Goal: Transaction & Acquisition: Obtain resource

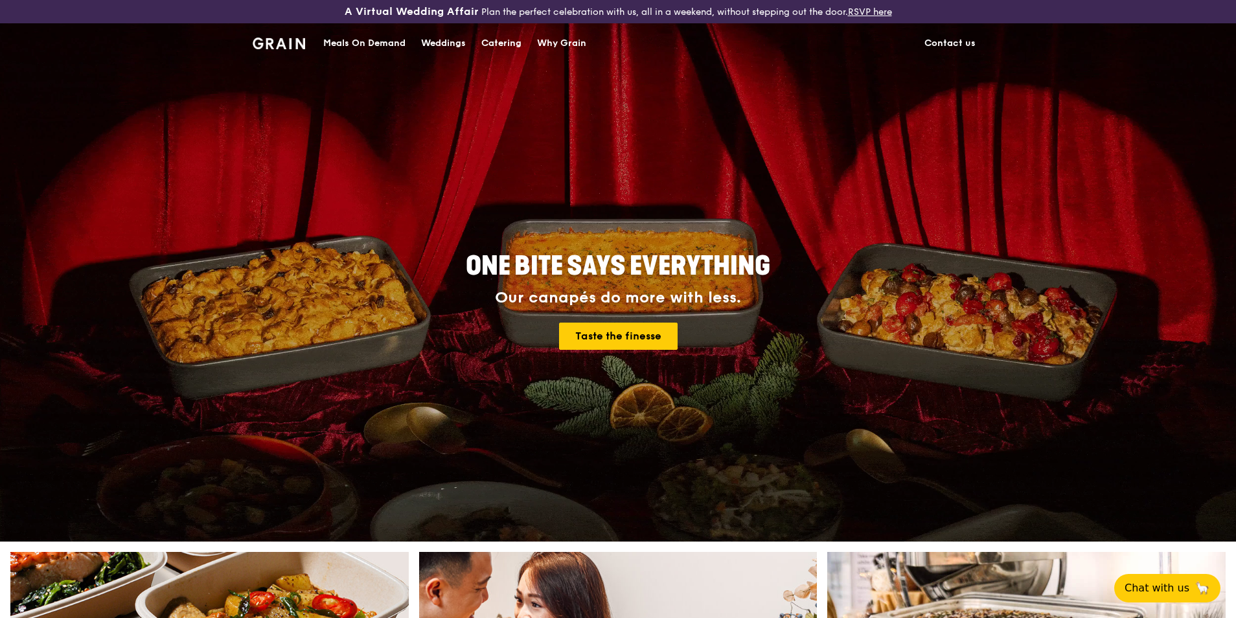
drag, startPoint x: 510, startPoint y: 40, endPoint x: 509, endPoint y: 47, distance: 7.2
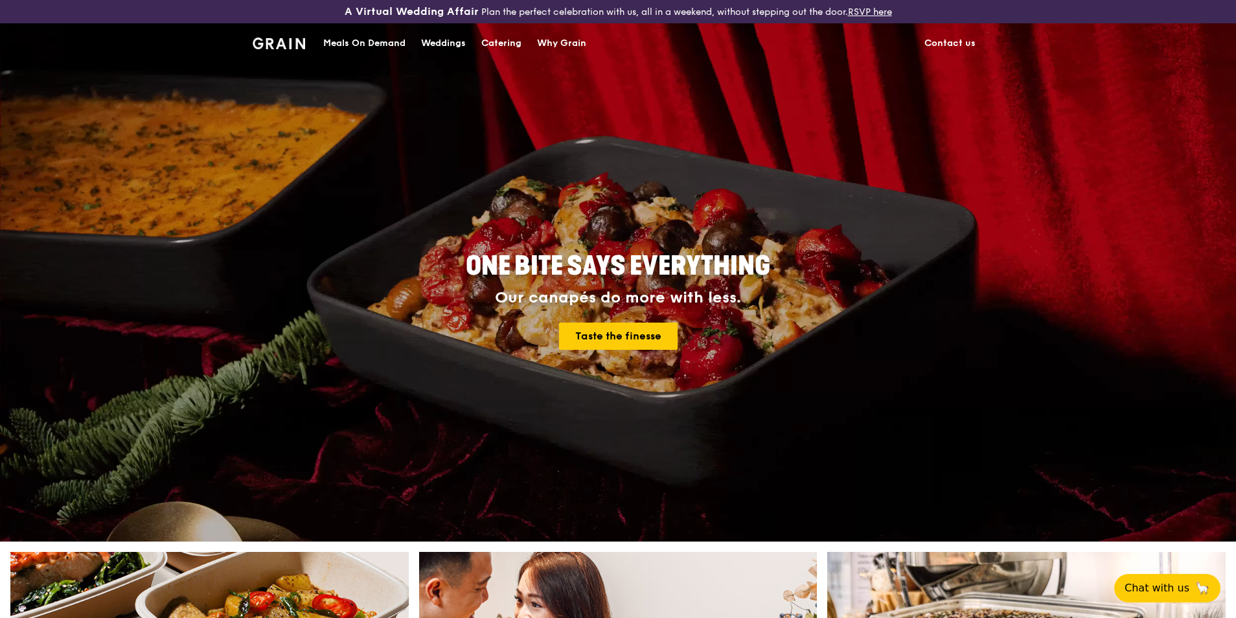
click at [510, 40] on div "Catering" at bounding box center [501, 43] width 40 height 39
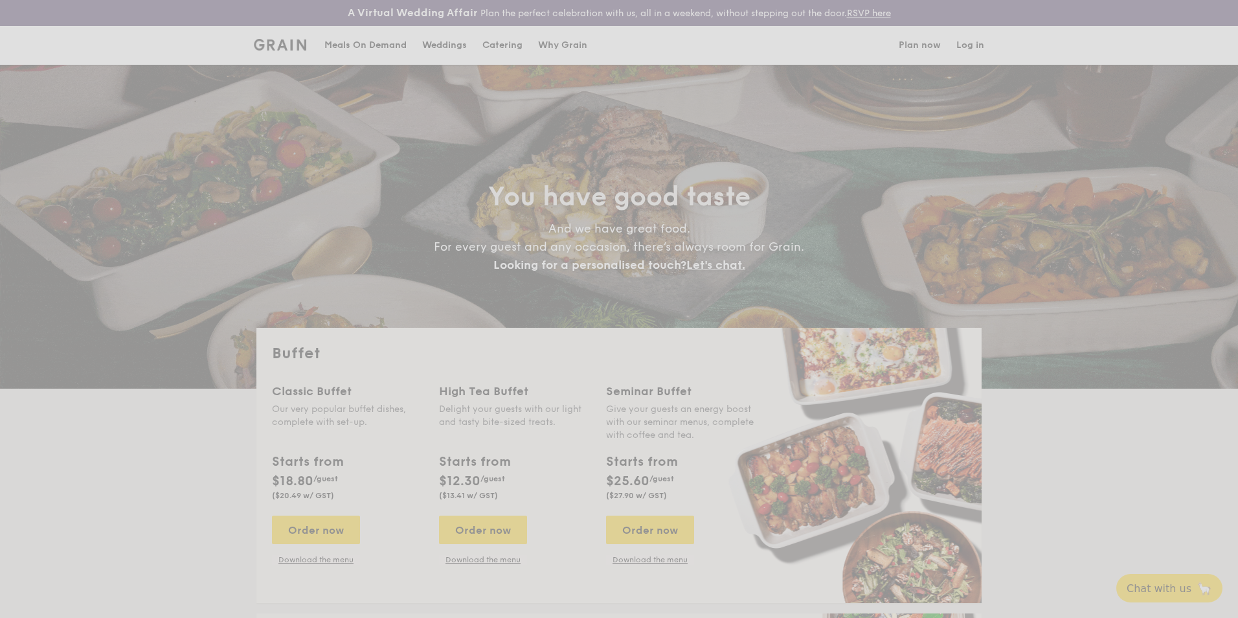
select select
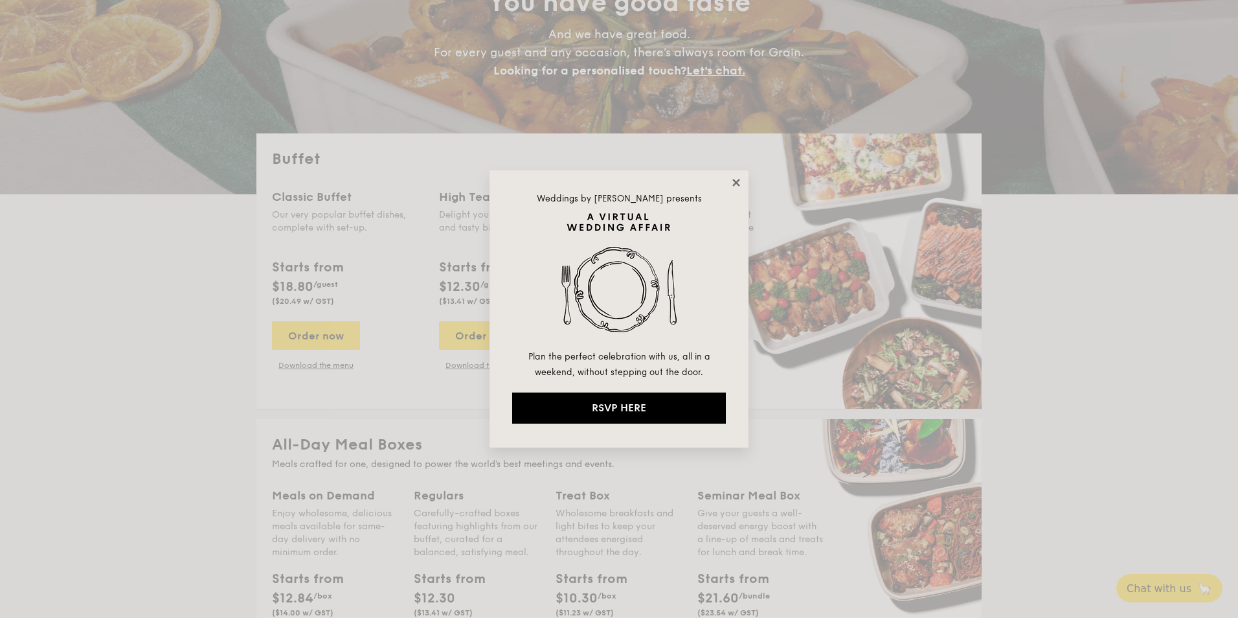
click at [734, 181] on icon at bounding box center [737, 183] width 12 height 12
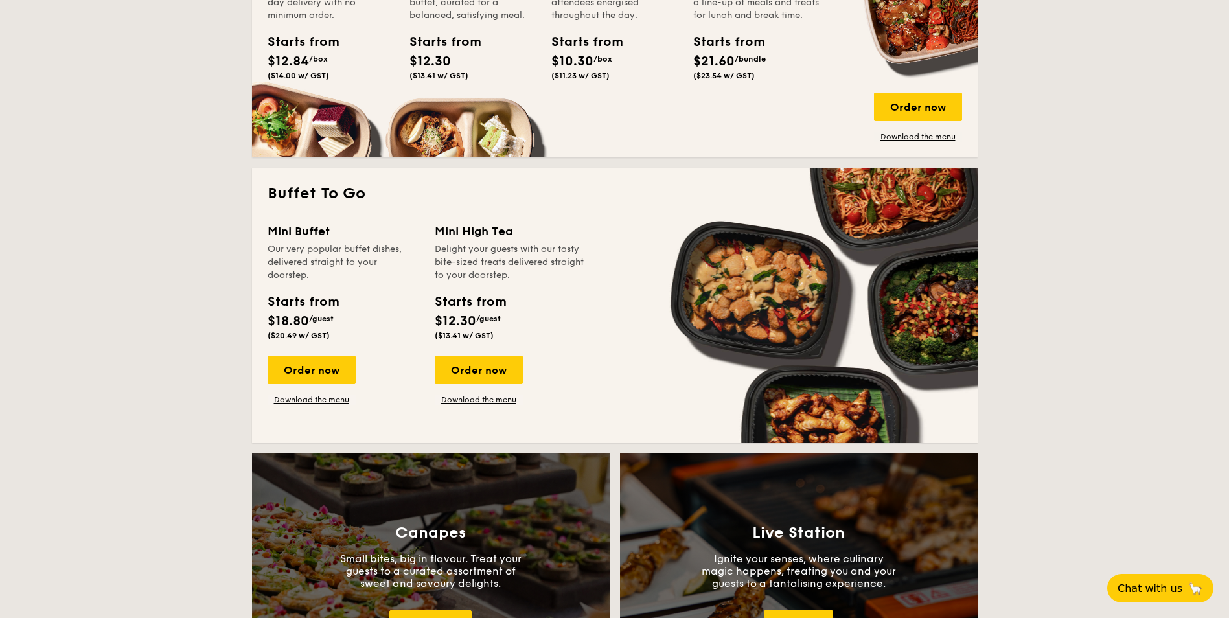
scroll to position [518, 0]
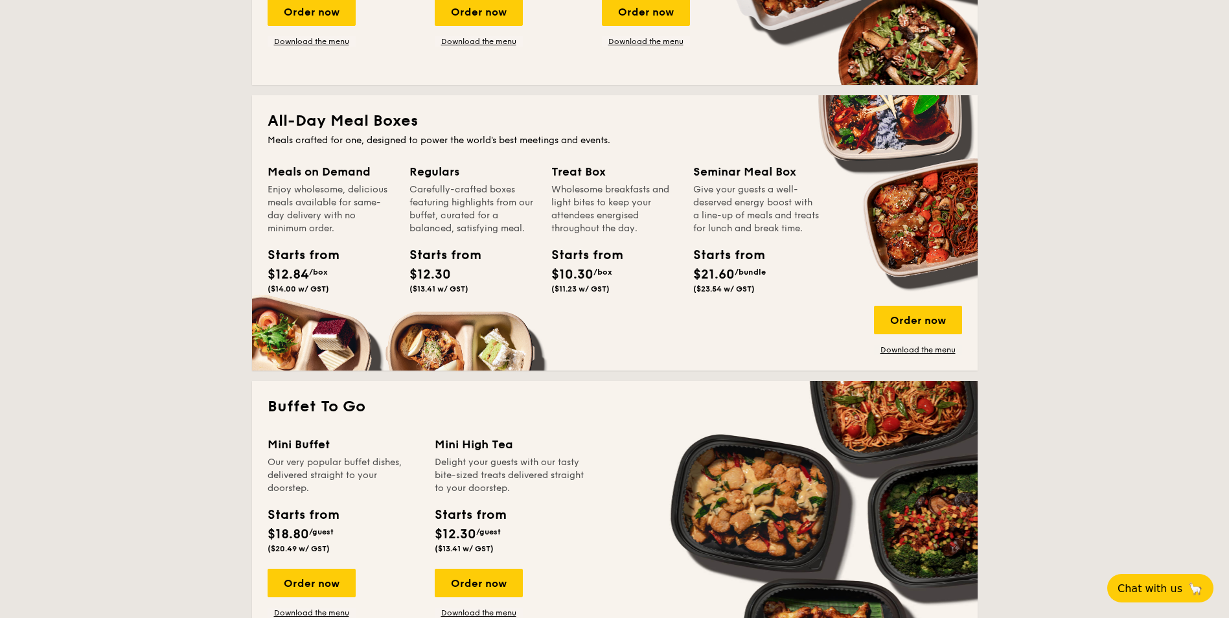
click at [573, 195] on div "Wholesome breakfasts and light bites to keep your attendees energised throughou…" at bounding box center [614, 209] width 126 height 52
click at [907, 314] on div "Order now" at bounding box center [918, 320] width 88 height 28
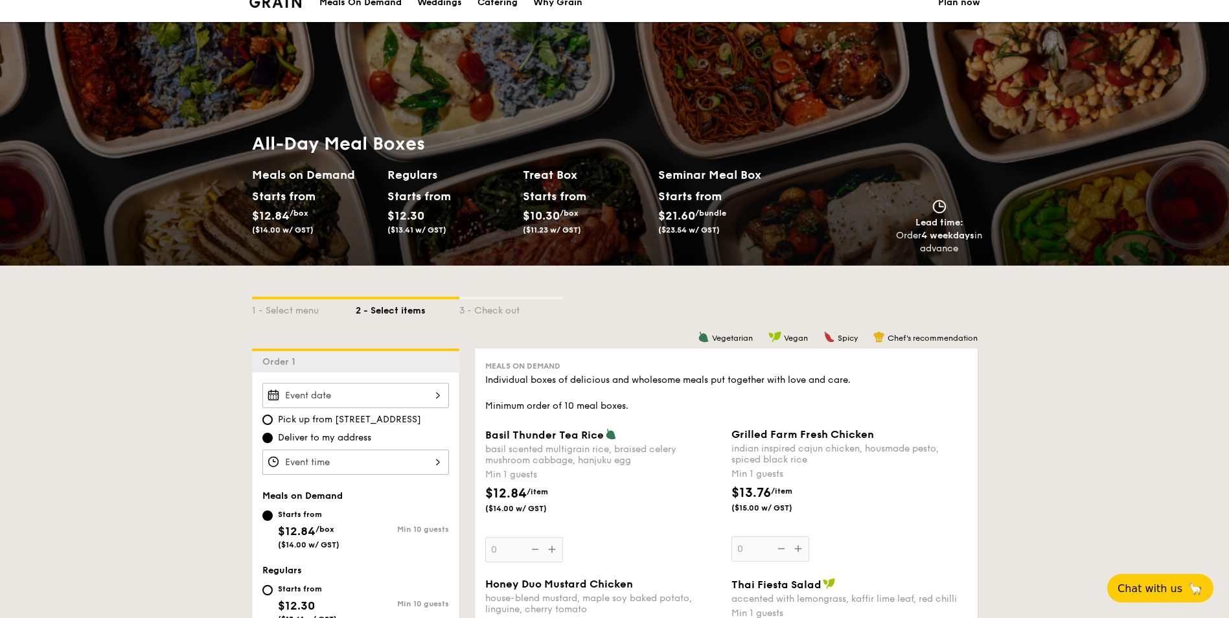
scroll to position [42, 0]
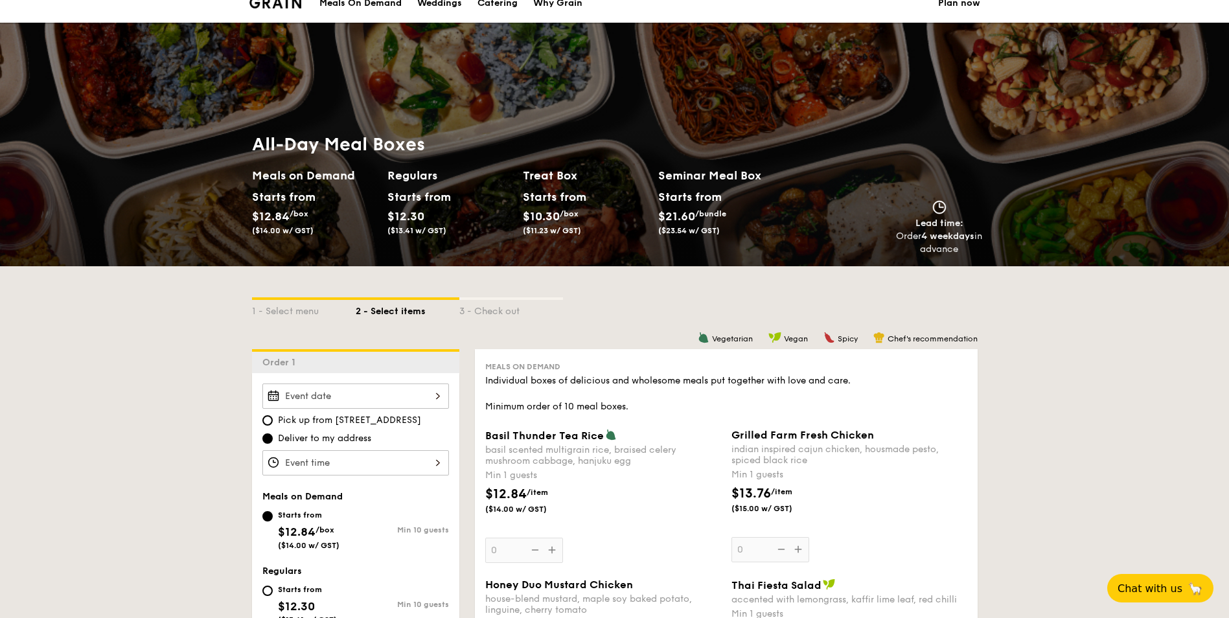
click at [556, 188] on div "Starts from" at bounding box center [552, 196] width 58 height 19
select select
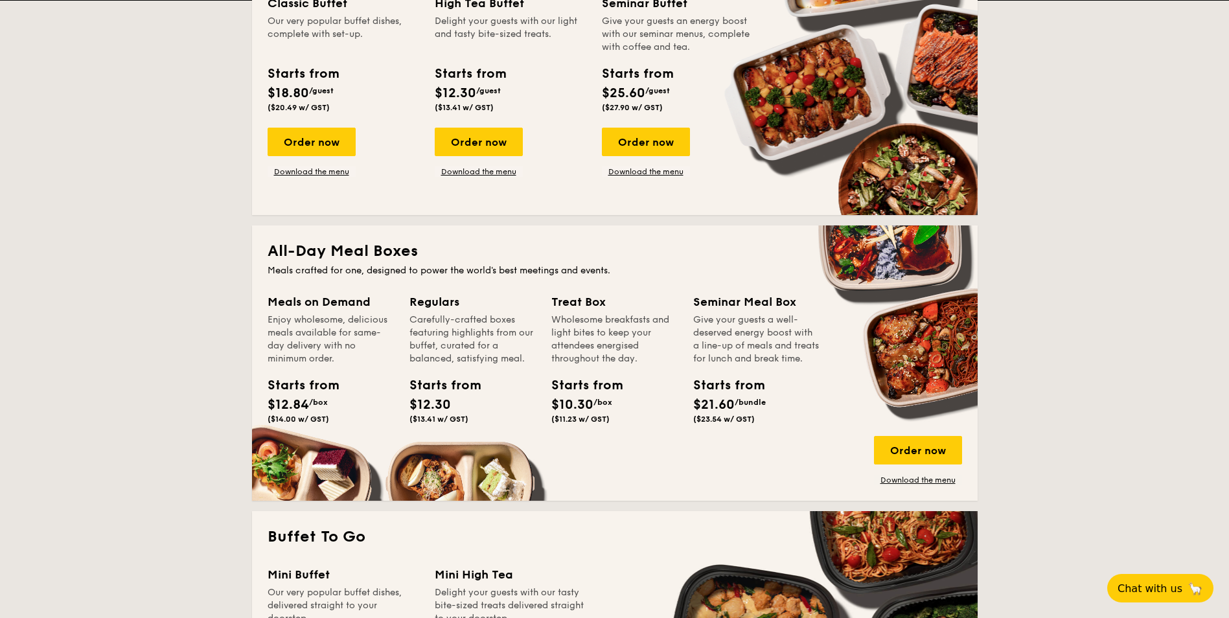
scroll to position [389, 0]
click at [898, 473] on div "Order now Download the menu" at bounding box center [918, 459] width 88 height 49
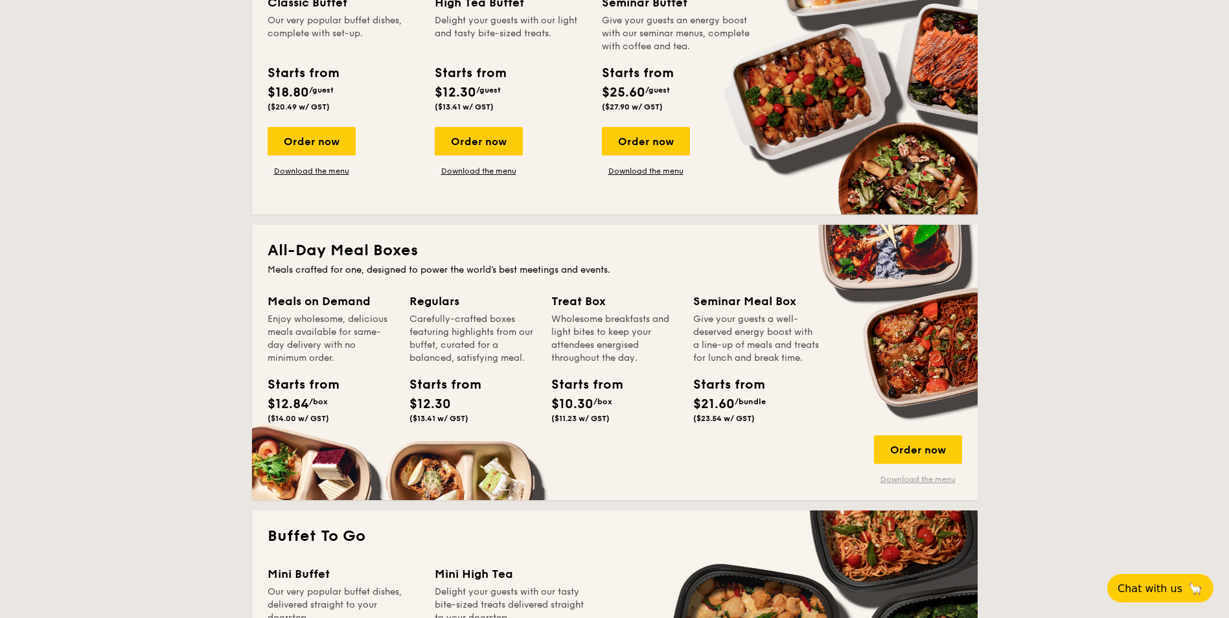
click at [897, 476] on link "Download the menu" at bounding box center [918, 479] width 88 height 10
